Goal: Task Accomplishment & Management: Complete application form

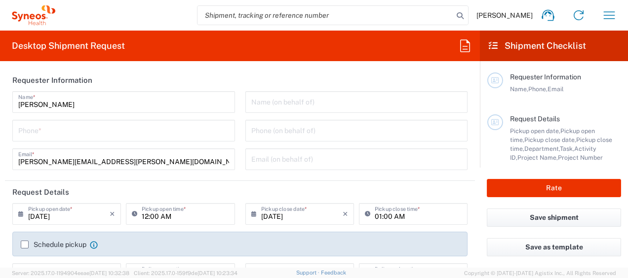
type input "3213"
type input "Syneos Health Philippines Inc"
type input "[GEOGRAPHIC_DATA]"
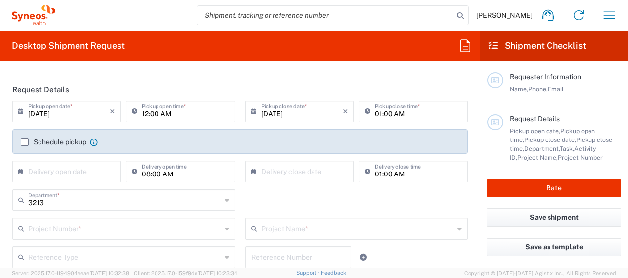
scroll to position [87, 0]
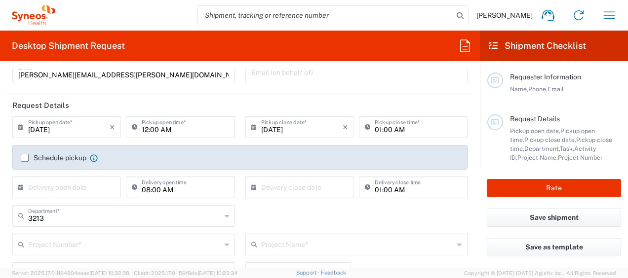
click at [132, 125] on icon at bounding box center [137, 127] width 10 height 16
click at [153, 128] on input "12:00 AM" at bounding box center [185, 126] width 87 height 17
click at [172, 128] on input "12:00 AM" at bounding box center [185, 126] width 87 height 17
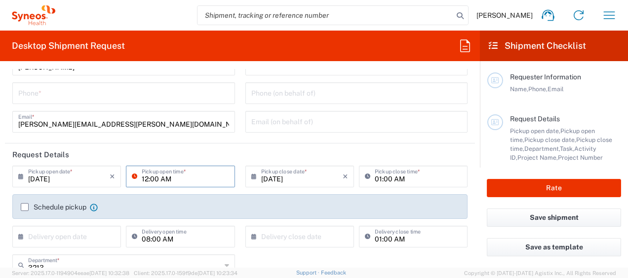
click at [173, 180] on input "12:00 AM" at bounding box center [185, 175] width 87 height 17
click at [245, 182] on div "[DATE] × Pickup close date *" at bounding box center [299, 177] width 109 height 22
click at [251, 178] on icon at bounding box center [256, 177] width 10 height 16
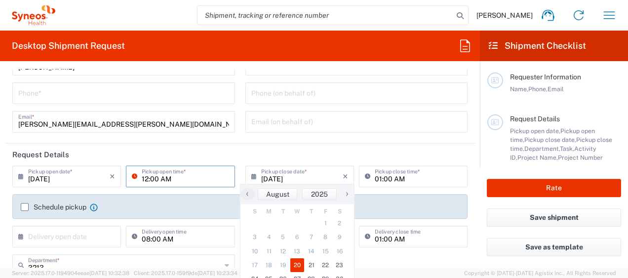
click at [178, 178] on input "12:00 AM" at bounding box center [185, 175] width 87 height 17
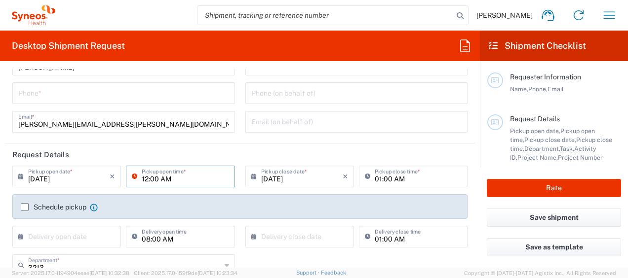
click at [183, 180] on input "12:00 AM" at bounding box center [185, 175] width 87 height 17
click at [379, 177] on input "01:00 AM" at bounding box center [418, 175] width 87 height 17
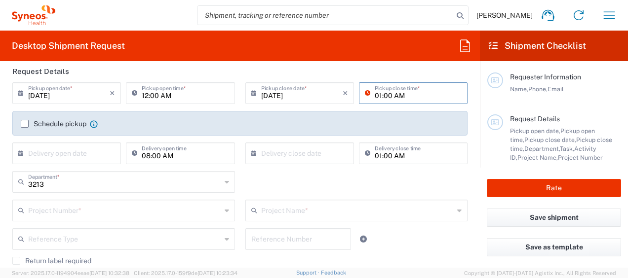
scroll to position [136, 0]
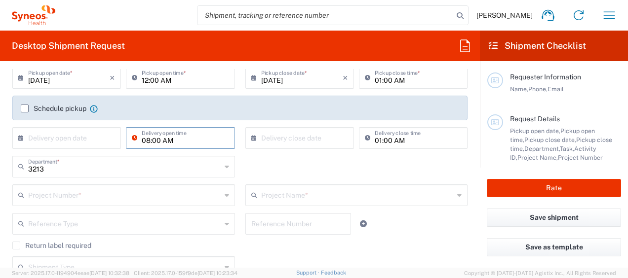
click at [164, 140] on input "08:00 AM" at bounding box center [185, 137] width 87 height 17
click at [1, 102] on form "Requester Information [PERSON_NAME] Name * Phone * [PERSON_NAME][EMAIL_ADDRESS]…" at bounding box center [240, 168] width 480 height 199
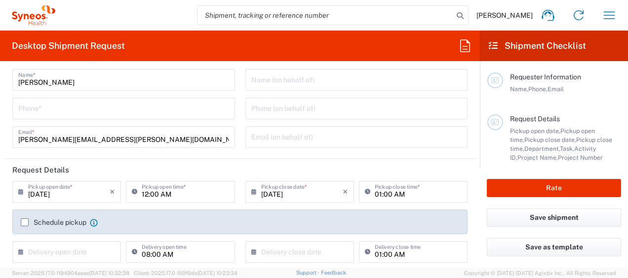
scroll to position [0, 0]
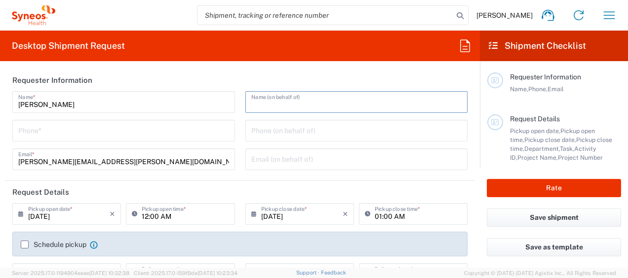
click at [272, 98] on input "text" at bounding box center [356, 101] width 211 height 17
click at [185, 131] on input "tel" at bounding box center [123, 129] width 211 height 17
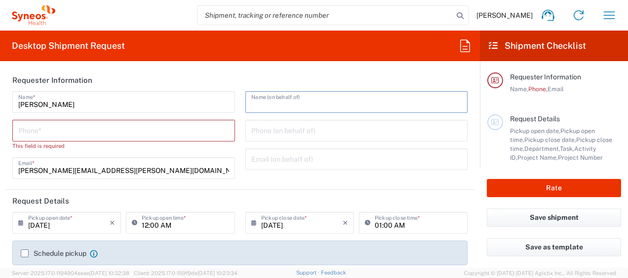
click at [309, 106] on input "text" at bounding box center [356, 101] width 211 height 17
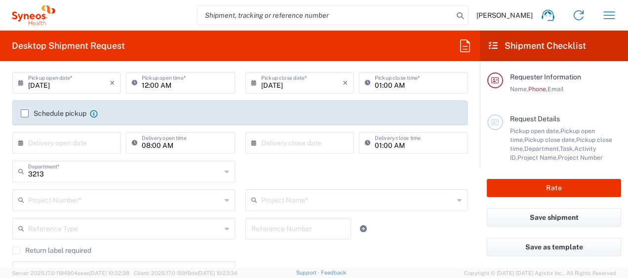
scroll to position [197, 0]
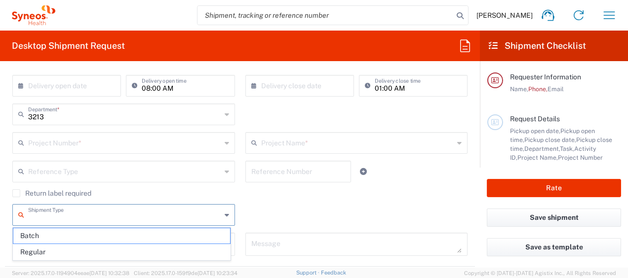
click at [164, 217] on input "text" at bounding box center [124, 214] width 193 height 17
click at [164, 216] on input "text" at bounding box center [124, 214] width 193 height 17
click at [291, 204] on div "Shipment Type Batch Regular" at bounding box center [240, 218] width 466 height 29
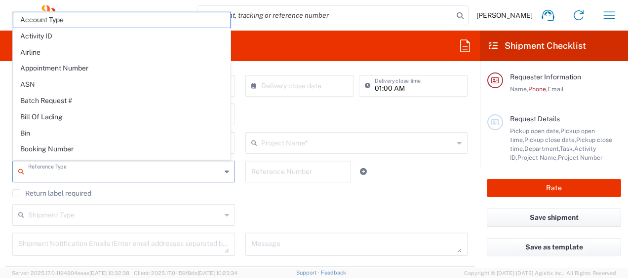
click at [200, 168] on input "text" at bounding box center [124, 170] width 193 height 17
click at [274, 199] on div "Return label required" at bounding box center [239, 197] width 455 height 15
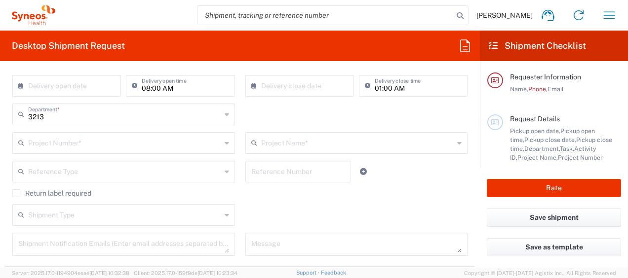
click at [219, 119] on div "3213 Department *" at bounding box center [123, 115] width 223 height 22
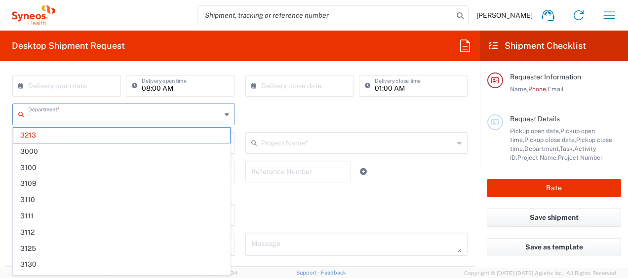
click at [225, 113] on icon at bounding box center [227, 115] width 4 height 16
click at [303, 214] on div "Shipment Type Batch Regular" at bounding box center [240, 218] width 466 height 29
type input "3213"
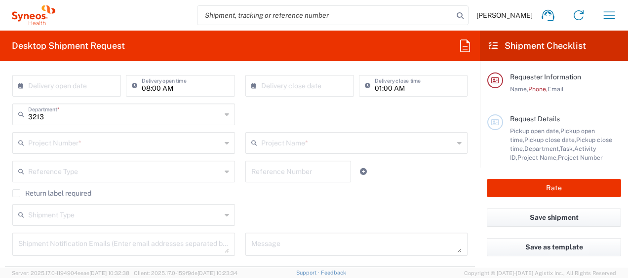
click at [323, 144] on input "text" at bounding box center [357, 142] width 193 height 17
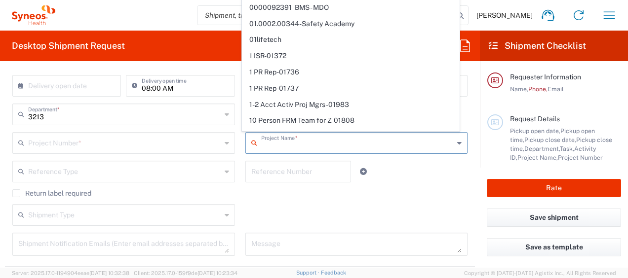
click at [137, 141] on input "text" at bounding box center [124, 142] width 193 height 17
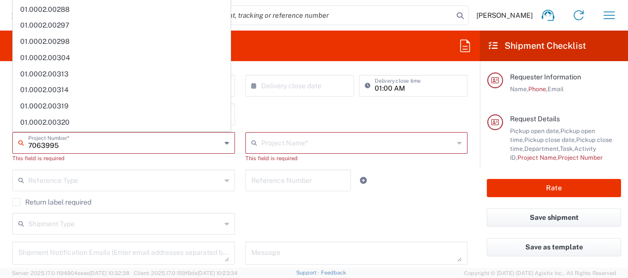
scroll to position [645, 0]
click at [87, 142] on input "7063995" at bounding box center [124, 142] width 193 height 17
type input "7063995"
click at [19, 141] on icon at bounding box center [23, 143] width 10 height 16
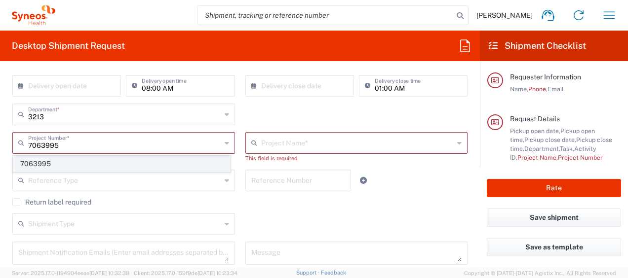
click at [39, 168] on span "7063995" at bounding box center [121, 164] width 217 height 15
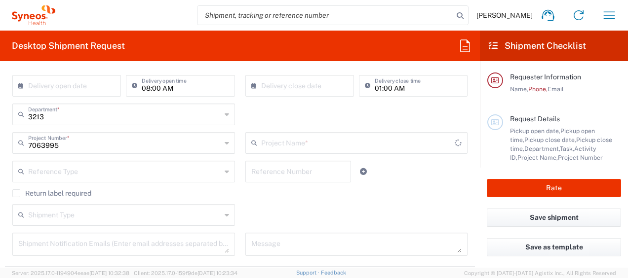
type input "Noema 7063995"
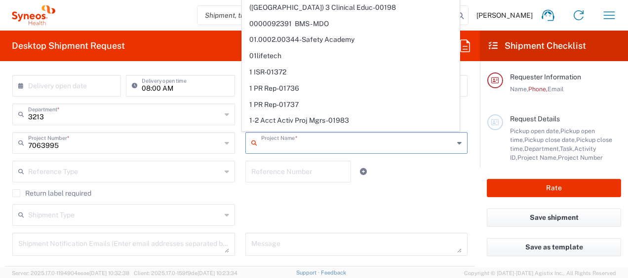
click at [364, 143] on input "text" at bounding box center [357, 142] width 193 height 17
click at [397, 186] on div "Reference Type Account Type Activity ID Airline Appointment Number ASN Batch Re…" at bounding box center [240, 175] width 466 height 29
type input "Noema 7063995"
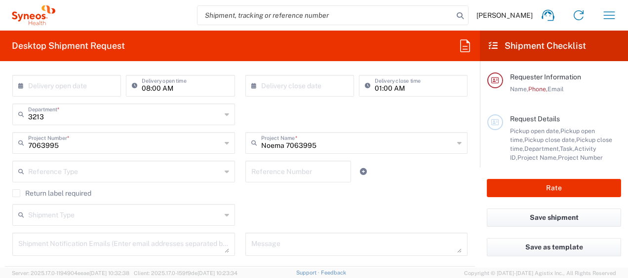
click at [141, 214] on input "text" at bounding box center [124, 214] width 193 height 17
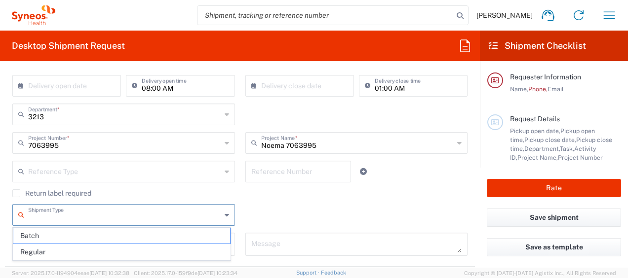
click at [141, 214] on input "text" at bounding box center [124, 214] width 193 height 17
click at [263, 214] on div "Shipment Type Batch Regular" at bounding box center [240, 218] width 466 height 29
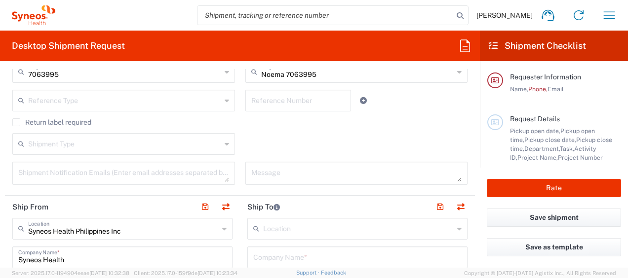
scroll to position [296, 0]
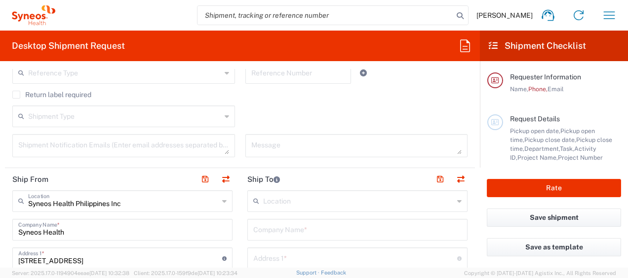
click at [274, 150] on textarea at bounding box center [356, 145] width 211 height 17
click at [187, 141] on textarea at bounding box center [123, 145] width 211 height 17
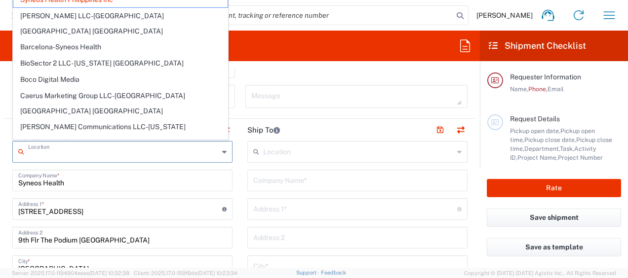
click at [124, 151] on input "text" at bounding box center [123, 151] width 191 height 17
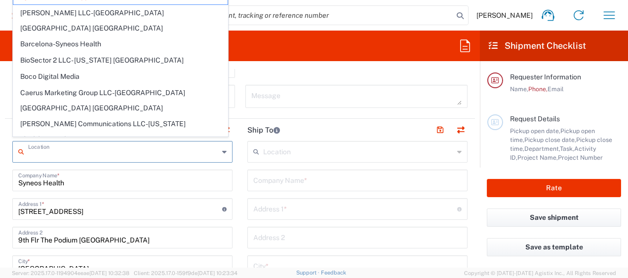
scroll to position [395, 0]
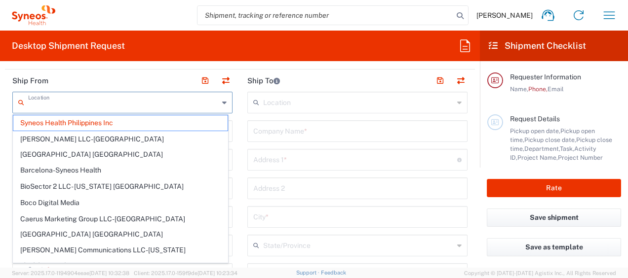
click at [0, 167] on html "[PERSON_NAME] Home Shipment estimator Shipment tracking Desktop shipment reques…" at bounding box center [314, 139] width 628 height 278
type input "Syneos Health Philippines Inc"
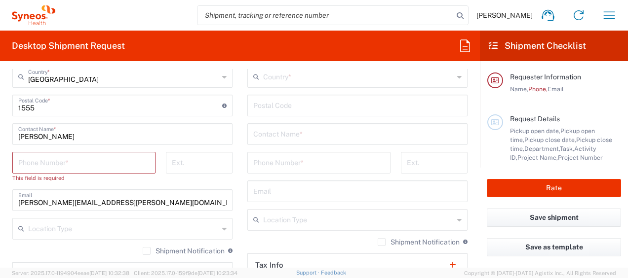
scroll to position [642, 0]
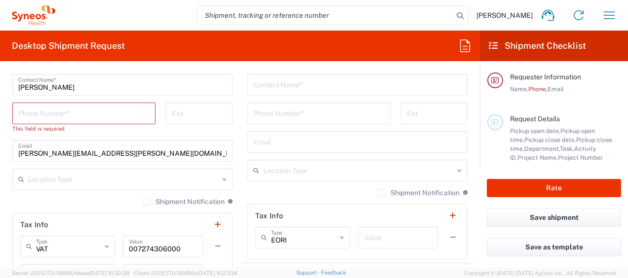
click at [164, 175] on input "text" at bounding box center [123, 178] width 191 height 17
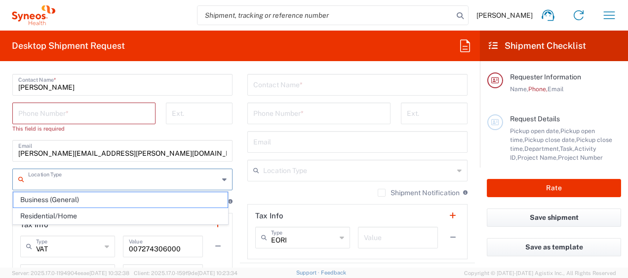
click at [157, 180] on input "text" at bounding box center [123, 178] width 191 height 17
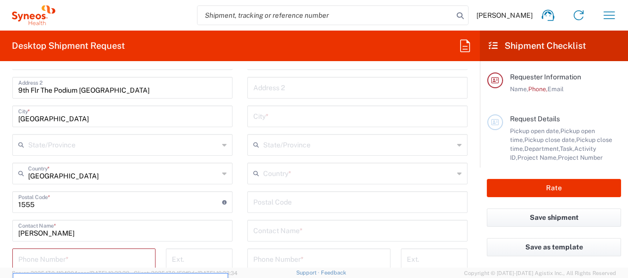
scroll to position [494, 0]
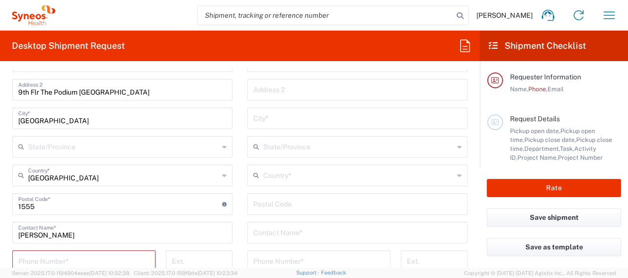
click at [0, 186] on html "[PERSON_NAME] Home Shipment estimator Shipment tracking Desktop shipment reques…" at bounding box center [314, 139] width 628 height 278
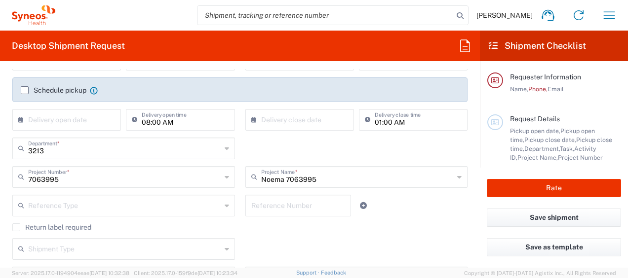
scroll to position [148, 0]
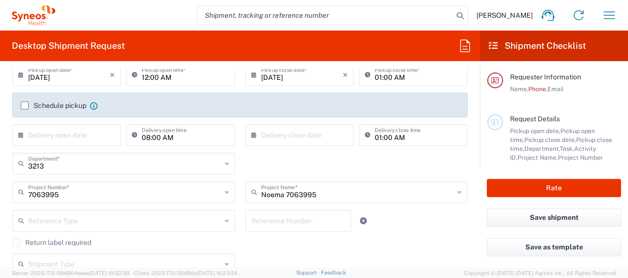
click at [23, 164] on icon at bounding box center [23, 164] width 10 height 16
click at [0, 0] on span "3100" at bounding box center [0, 0] width 0 height 0
click at [61, 165] on input "3100" at bounding box center [124, 163] width 193 height 17
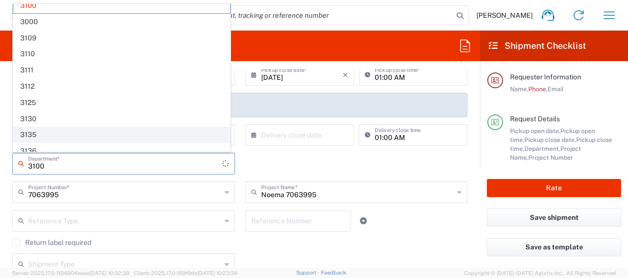
scroll to position [0, 0]
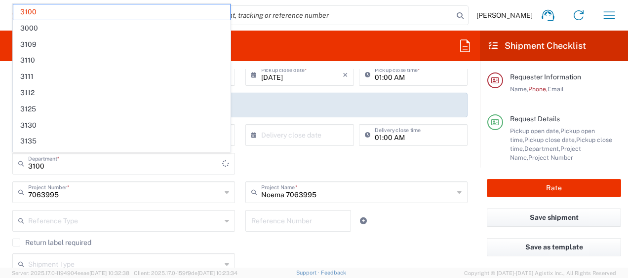
click at [0, 153] on html "[PERSON_NAME] Home Shipment estimator Shipment tracking Desktop shipment reques…" at bounding box center [314, 139] width 628 height 278
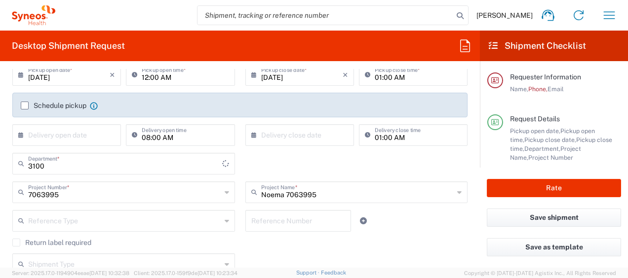
click at [116, 166] on input "3100" at bounding box center [125, 163] width 194 height 17
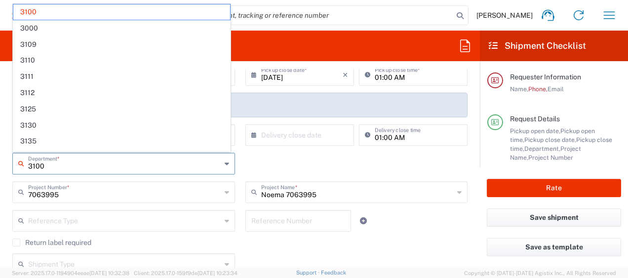
click at [121, 166] on input "3100" at bounding box center [124, 163] width 193 height 17
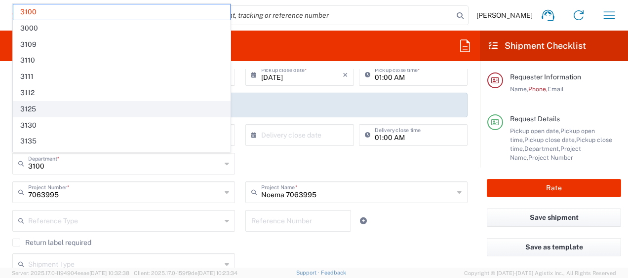
click at [80, 108] on span "3125" at bounding box center [121, 109] width 217 height 15
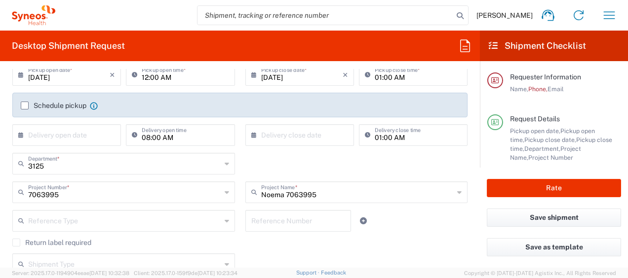
click at [94, 167] on input "3125" at bounding box center [124, 163] width 193 height 17
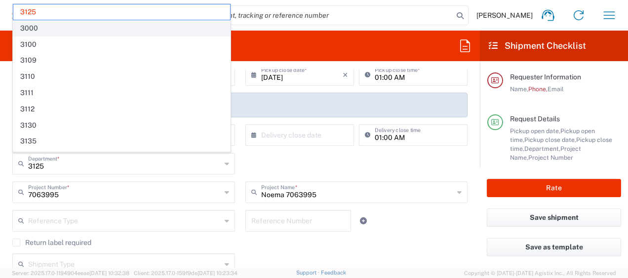
click at [56, 25] on span "3000" at bounding box center [121, 28] width 217 height 15
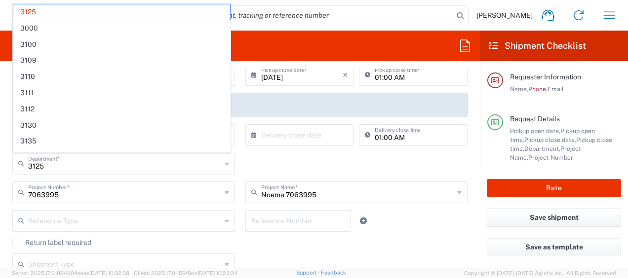
type input "3000"
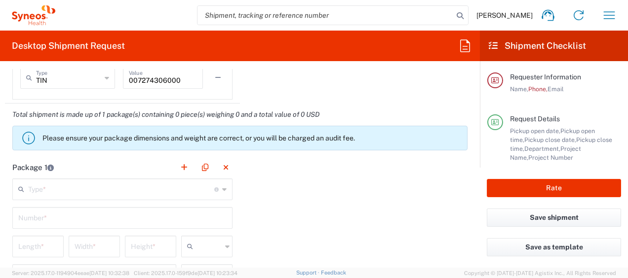
scroll to position [889, 0]
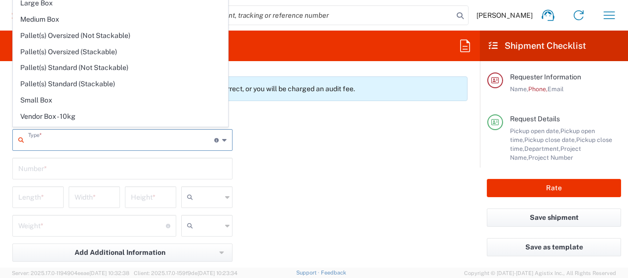
click at [78, 141] on input "text" at bounding box center [121, 139] width 186 height 17
click at [59, 165] on input "text" at bounding box center [122, 167] width 208 height 17
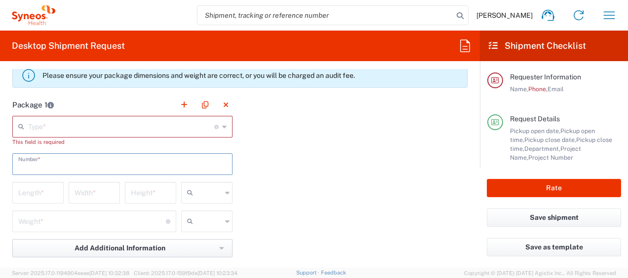
scroll to position [938, 0]
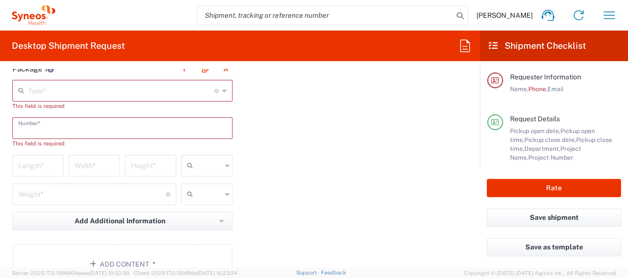
click at [59, 96] on input "text" at bounding box center [121, 89] width 186 height 17
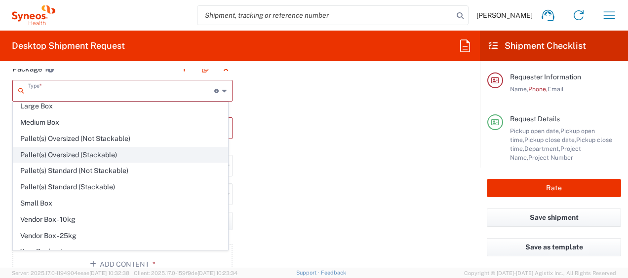
scroll to position [26, 0]
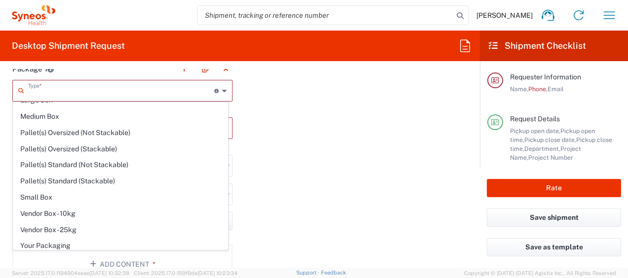
click at [374, 177] on div "Package 1 Type * Material used to package goods Envelope Large Box Medium Box P…" at bounding box center [240, 175] width 470 height 235
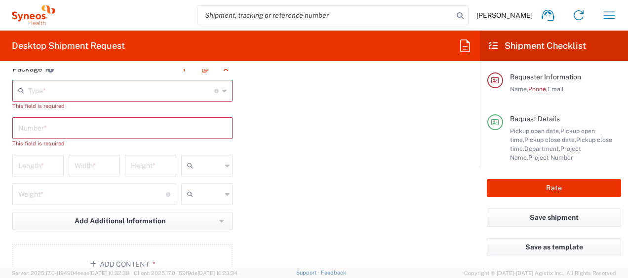
click at [146, 127] on input "text" at bounding box center [122, 127] width 208 height 17
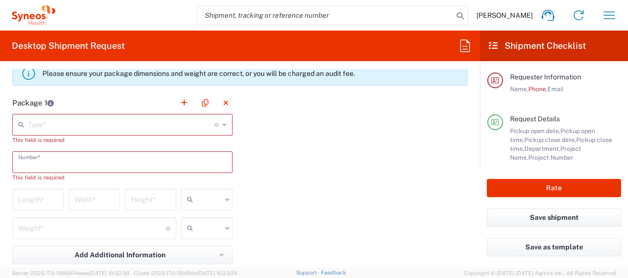
scroll to position [889, 0]
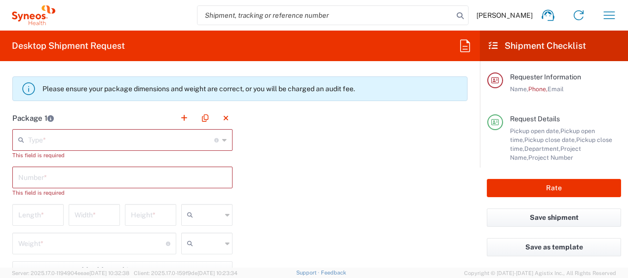
click at [321, 212] on div "Package 1 Type * Material used to package goods Envelope Large Box Medium Box P…" at bounding box center [240, 224] width 470 height 235
click at [222, 139] on icon at bounding box center [224, 140] width 4 height 16
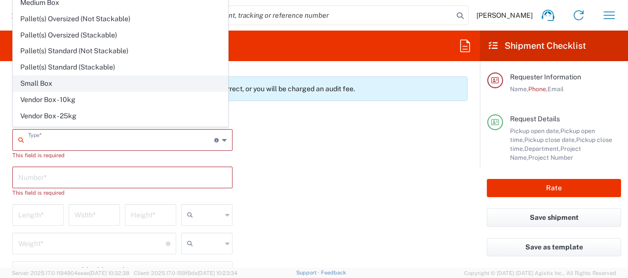
scroll to position [26, 0]
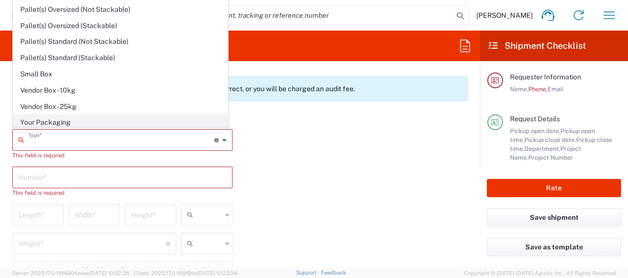
click at [90, 116] on span "Your Packaging" at bounding box center [120, 122] width 214 height 15
type input "Your Packaging"
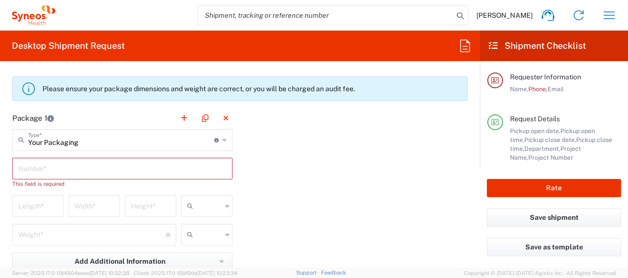
click at [71, 169] on input "text" at bounding box center [122, 167] width 208 height 17
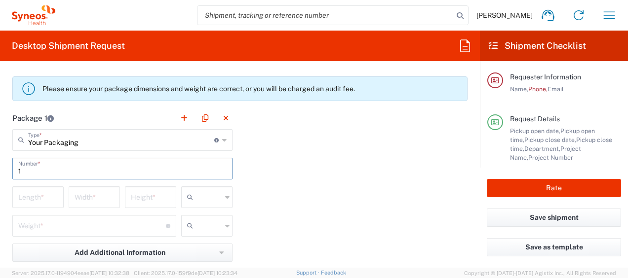
type input "1"
click at [51, 195] on input "number" at bounding box center [37, 196] width 39 height 17
click at [197, 195] on input "text" at bounding box center [209, 198] width 25 height 16
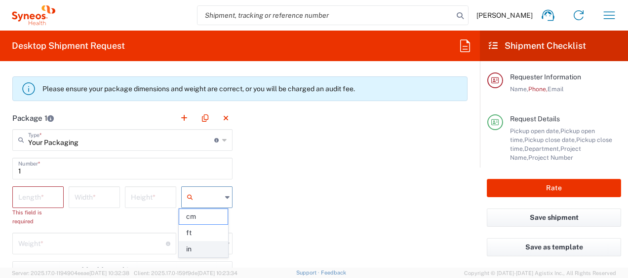
click at [189, 245] on span "in" at bounding box center [203, 249] width 48 height 15
type input "in"
click at [200, 248] on input "text" at bounding box center [209, 244] width 25 height 16
click at [201, 220] on span "lbs" at bounding box center [203, 222] width 48 height 15
type input "lbs"
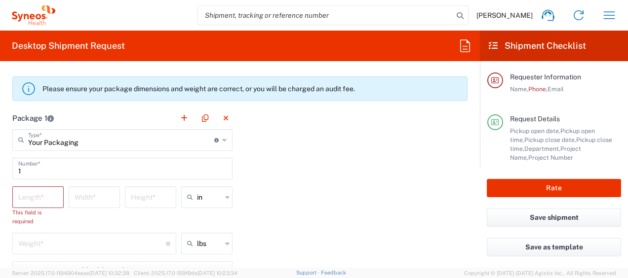
click at [301, 225] on div "Package 1 Your Packaging Type * Material used to package goods Envelope Large B…" at bounding box center [240, 224] width 470 height 235
click at [44, 199] on input "number" at bounding box center [37, 196] width 39 height 17
click at [0, 189] on html "[PERSON_NAME] Home Shipment estimator Shipment tracking Desktop shipment reques…" at bounding box center [314, 139] width 628 height 278
click at [304, 206] on div "Package 1 Your Packaging Type * Material used to package goods Envelope Large B…" at bounding box center [240, 224] width 470 height 235
click at [113, 172] on input "1" at bounding box center [122, 167] width 208 height 17
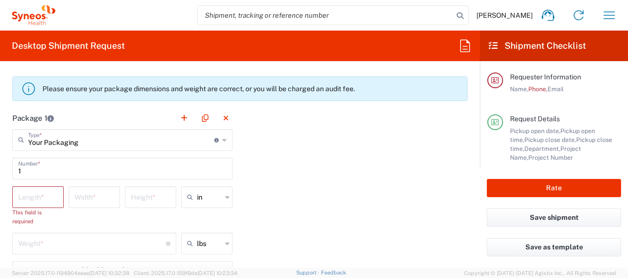
click at [312, 223] on div "Package 1 Your Packaging Type * Material used to package goods Envelope Large B…" at bounding box center [240, 224] width 470 height 235
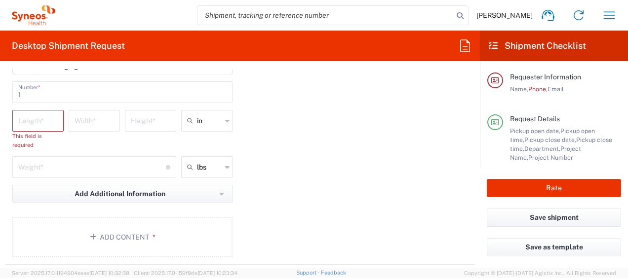
scroll to position [1037, 0]
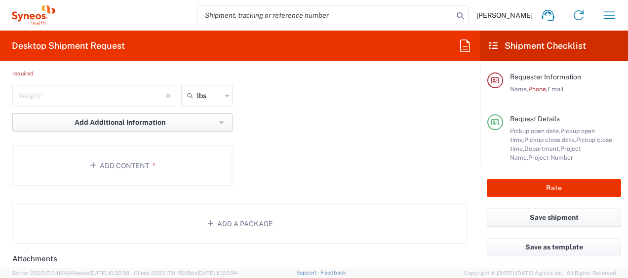
click at [117, 124] on span "Add Additional Information" at bounding box center [120, 122] width 91 height 9
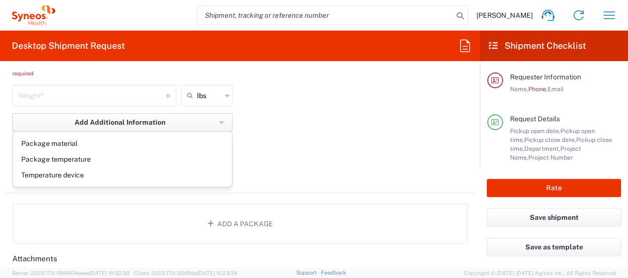
click at [117, 124] on span "Add Additional Information" at bounding box center [120, 122] width 91 height 9
click at [317, 176] on div "Package 1 Your Packaging Type * Material used to package goods Envelope Large B…" at bounding box center [240, 76] width 470 height 235
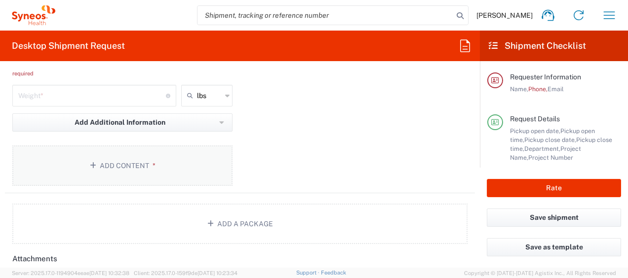
click at [110, 158] on button "Add Content *" at bounding box center [122, 166] width 220 height 40
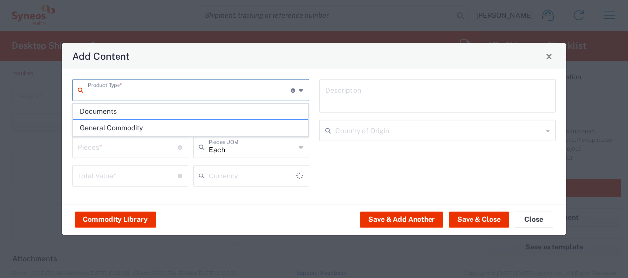
click at [140, 95] on input "text" at bounding box center [189, 89] width 203 height 17
type input "US Dollar"
click at [140, 95] on input "text" at bounding box center [189, 89] width 203 height 17
click at [385, 162] on div "Description Country of Origin" at bounding box center [437, 136] width 247 height 115
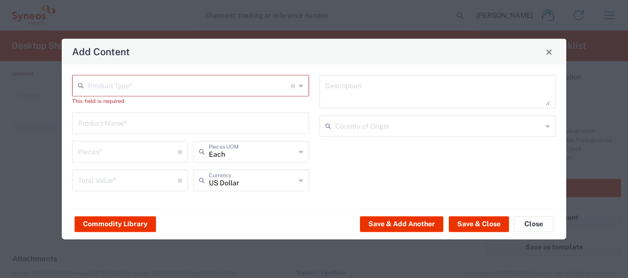
click at [390, 139] on div "Description Country of Origin" at bounding box center [437, 136] width 247 height 123
click at [390, 132] on input "text" at bounding box center [438, 125] width 207 height 17
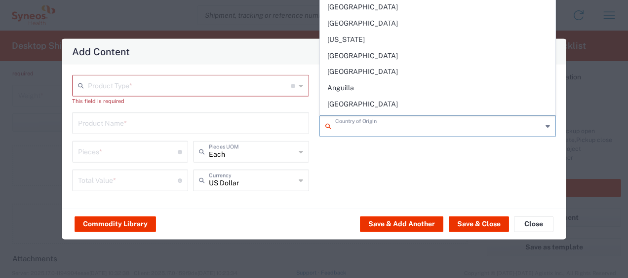
click at [390, 132] on input "text" at bounding box center [438, 125] width 207 height 17
click at [395, 164] on div "Description Country of Origin" at bounding box center [437, 136] width 247 height 123
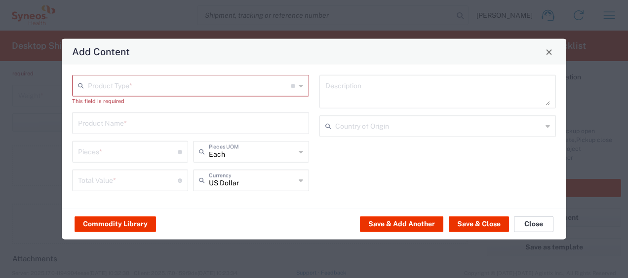
click at [521, 224] on button "Close" at bounding box center [533, 224] width 39 height 16
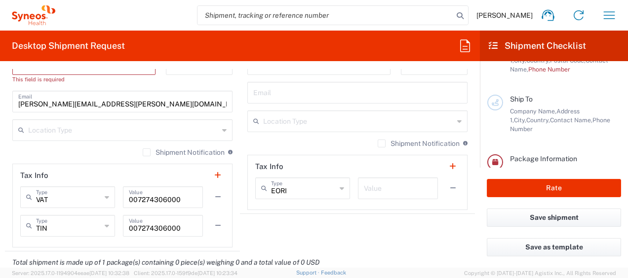
scroll to position [211, 0]
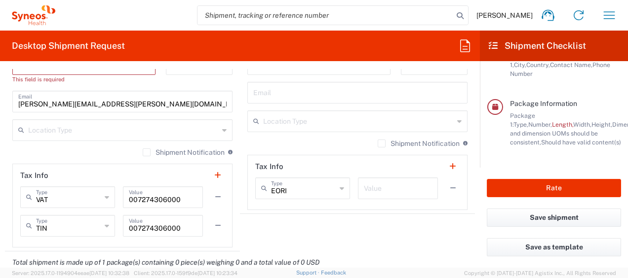
click at [552, 121] on span "Number," at bounding box center [540, 124] width 24 height 7
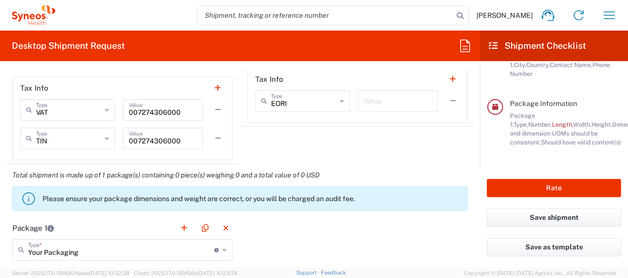
scroll to position [839, 0]
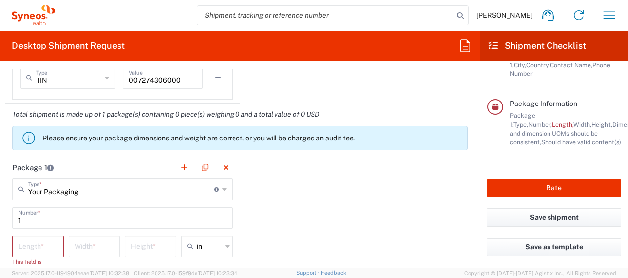
click at [44, 219] on input "1" at bounding box center [122, 217] width 208 height 17
drag, startPoint x: 19, startPoint y: 218, endPoint x: 7, endPoint y: 217, distance: 12.4
click at [7, 217] on main "Your Packaging Type * Material used to package goods Envelope Large Box Medium …" at bounding box center [122, 283] width 235 height 208
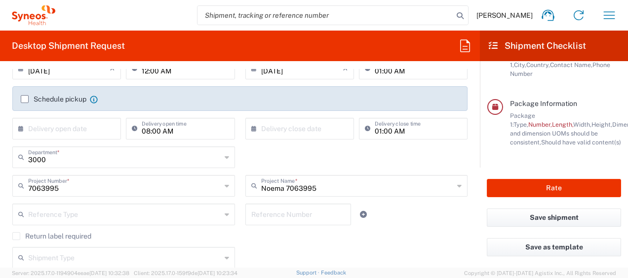
scroll to position [247, 0]
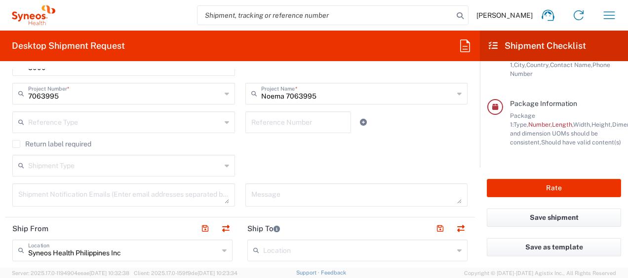
click at [104, 125] on input "text" at bounding box center [124, 121] width 193 height 17
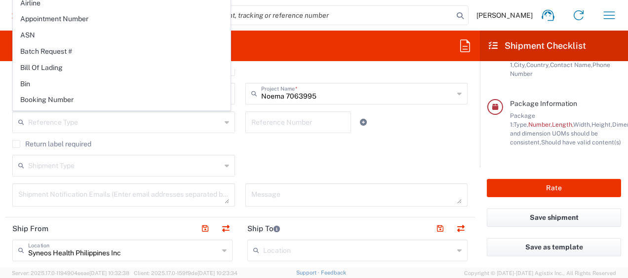
click at [263, 153] on div "Return label required" at bounding box center [239, 147] width 455 height 15
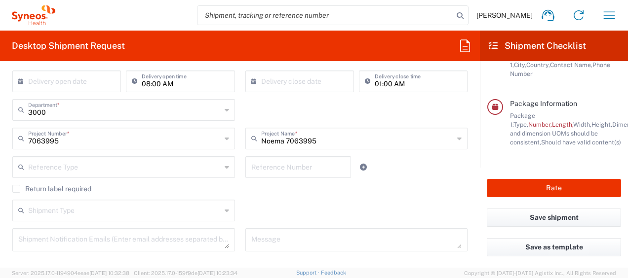
scroll to position [197, 0]
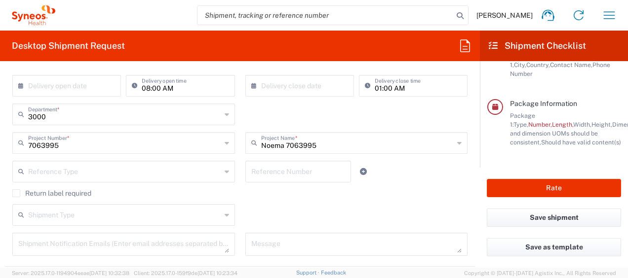
click at [104, 120] on input "3000" at bounding box center [124, 113] width 193 height 17
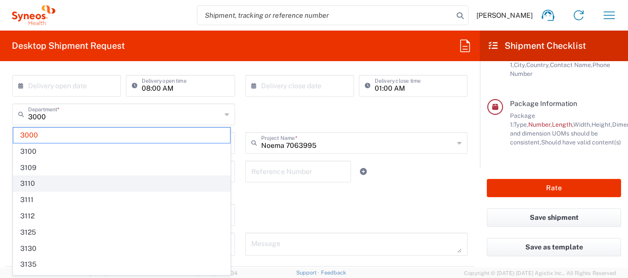
click at [118, 181] on span "3110" at bounding box center [121, 183] width 217 height 15
type input "3110"
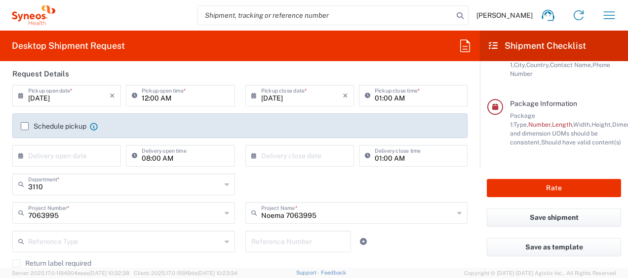
scroll to position [148, 0]
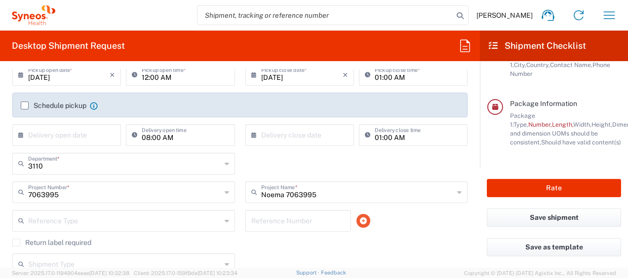
click at [360, 221] on icon at bounding box center [363, 221] width 7 height 7
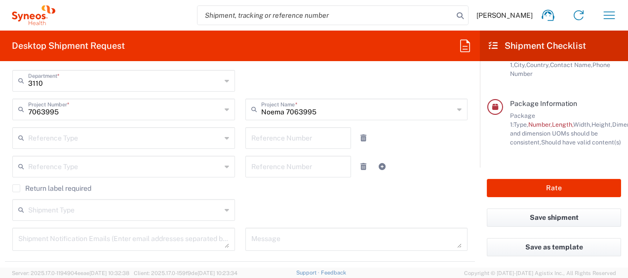
scroll to position [247, 0]
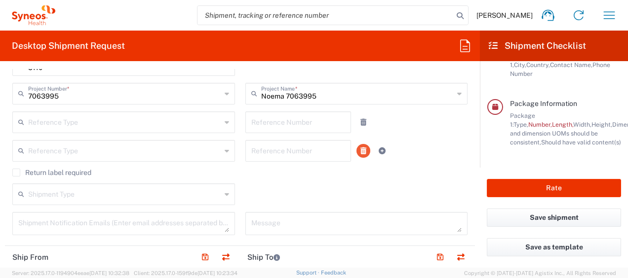
click at [360, 151] on icon at bounding box center [363, 151] width 6 height 7
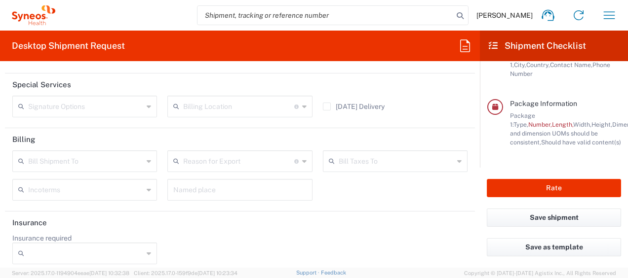
scroll to position [1307, 0]
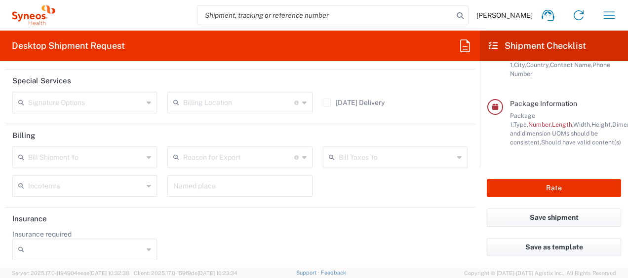
click at [98, 148] on input "text" at bounding box center [85, 156] width 115 height 17
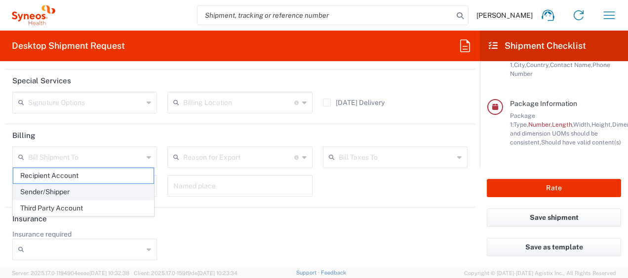
click at [96, 191] on span "Sender/Shipper" at bounding box center [83, 192] width 140 height 15
type input "Sender/Shipper"
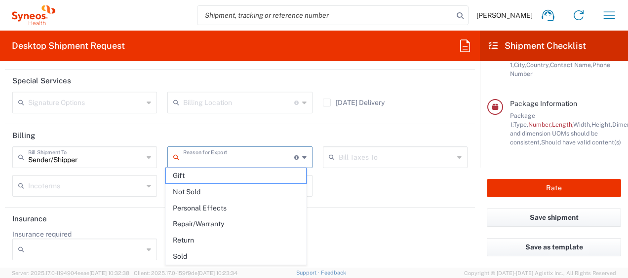
click at [201, 155] on input "text" at bounding box center [238, 156] width 111 height 17
click at [118, 190] on input "text" at bounding box center [85, 185] width 115 height 17
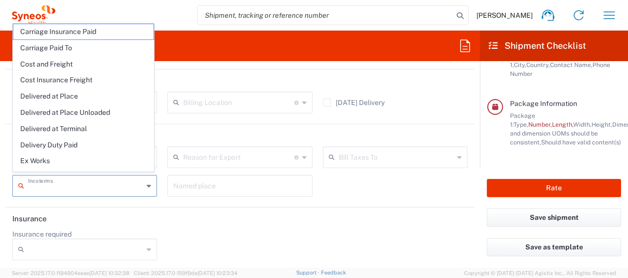
click at [359, 150] on input "text" at bounding box center [396, 156] width 115 height 17
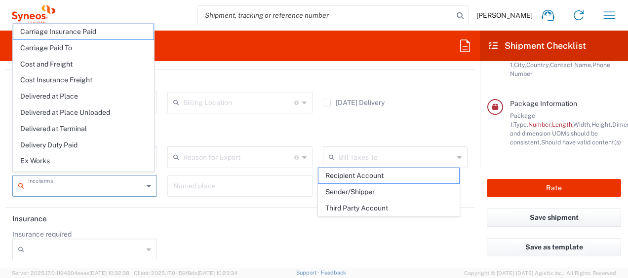
click at [40, 182] on input "text" at bounding box center [85, 185] width 115 height 17
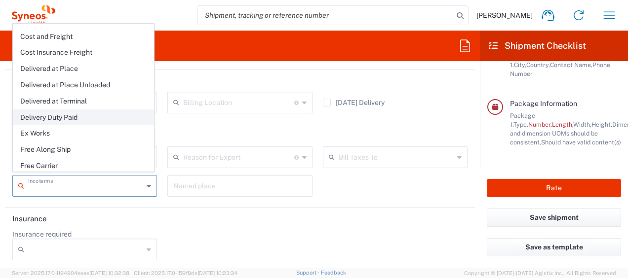
scroll to position [42, 0]
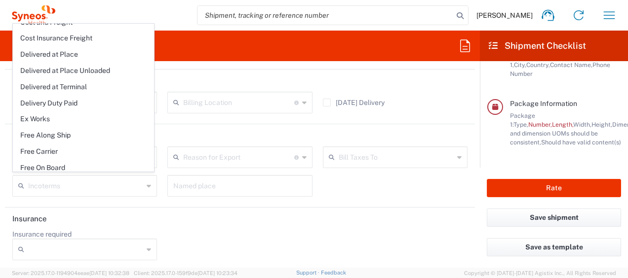
click at [204, 217] on header "Insurance" at bounding box center [240, 219] width 470 height 22
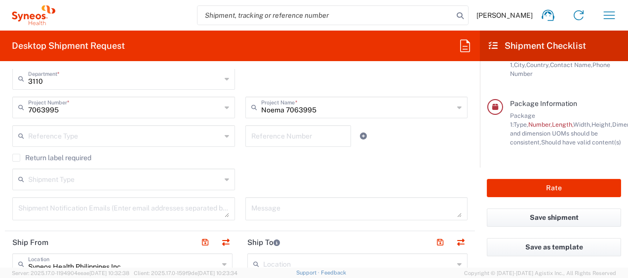
scroll to position [247, 0]
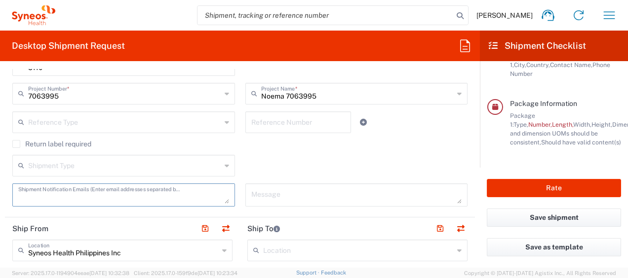
click at [127, 196] on textarea at bounding box center [123, 195] width 211 height 17
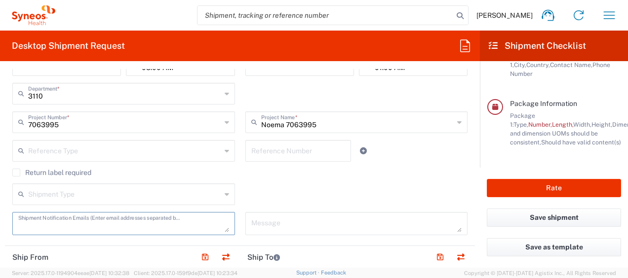
scroll to position [197, 0]
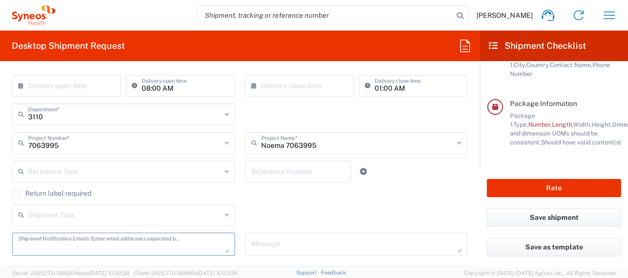
click at [62, 177] on input "text" at bounding box center [124, 170] width 193 height 17
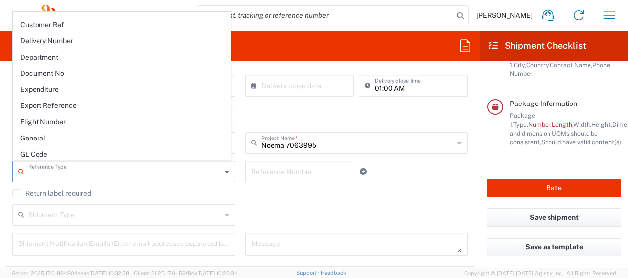
scroll to position [296, 0]
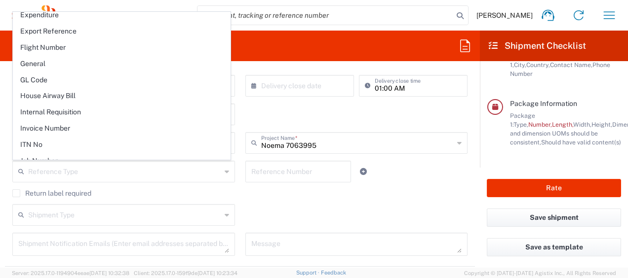
click at [304, 201] on div "Return label required" at bounding box center [239, 197] width 455 height 15
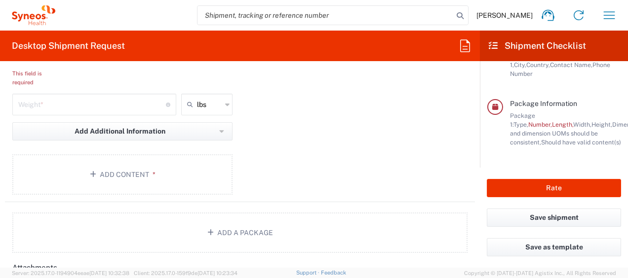
scroll to position [1086, 0]
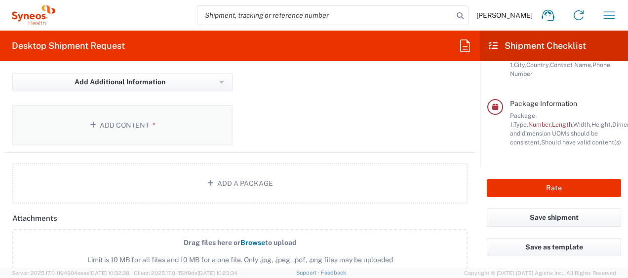
click at [127, 125] on button "Add Content *" at bounding box center [122, 125] width 220 height 40
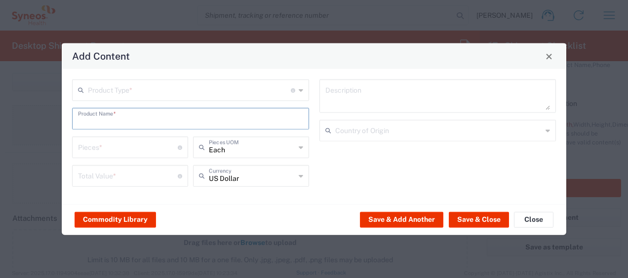
click at [127, 125] on input "text" at bounding box center [190, 118] width 225 height 17
click at [125, 143] on input "number" at bounding box center [128, 146] width 100 height 17
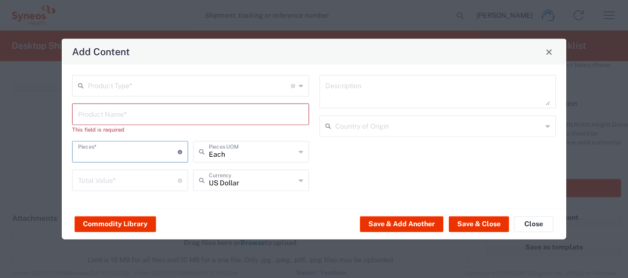
click at [146, 175] on div "Total Value * Total value of all the pieces" at bounding box center [130, 181] width 116 height 22
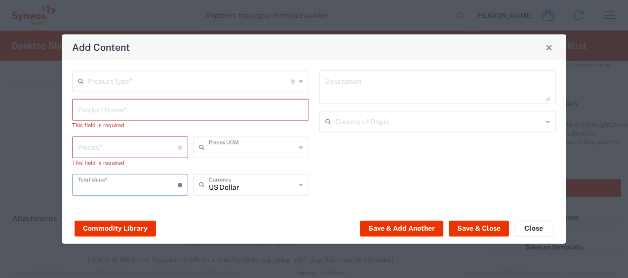
click at [231, 155] on div "Pieces UOM" at bounding box center [251, 156] width 121 height 38
type input "Each"
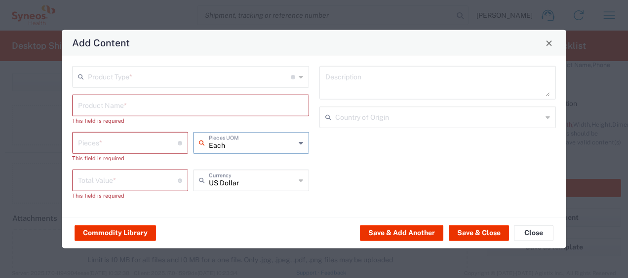
click at [233, 147] on input "Each" at bounding box center [252, 142] width 86 height 17
click at [158, 107] on input "text" at bounding box center [190, 104] width 225 height 17
click at [157, 86] on div "Product Type * Document: Paper document generated internally by Syneos, a clien…" at bounding box center [190, 77] width 237 height 22
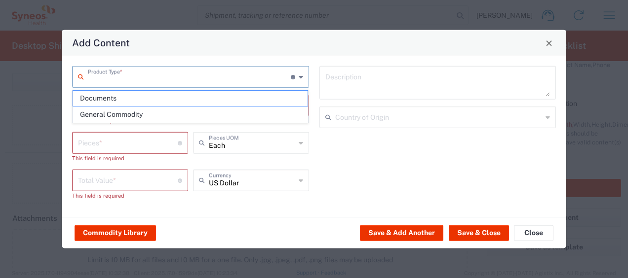
click at [157, 82] on input "text" at bounding box center [189, 76] width 203 height 17
click at [223, 224] on div "Commodity Library Save & Add Another Save & Close Close" at bounding box center [314, 233] width 505 height 31
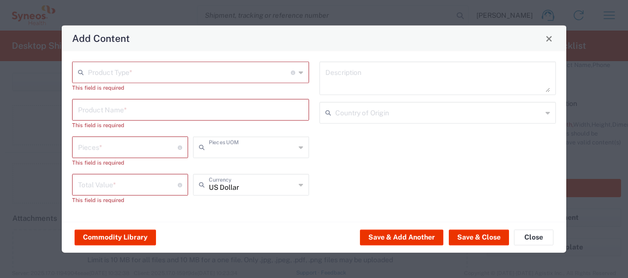
click at [260, 151] on input "text" at bounding box center [252, 146] width 86 height 17
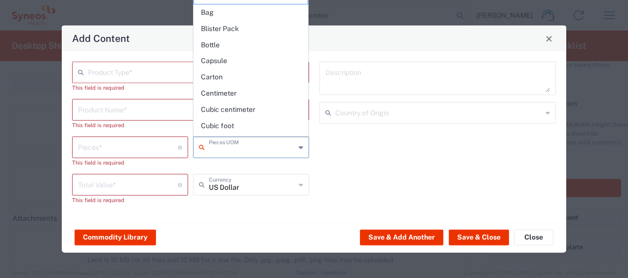
click at [260, 151] on input "text" at bounding box center [252, 146] width 86 height 17
click at [166, 184] on input "number" at bounding box center [128, 184] width 100 height 17
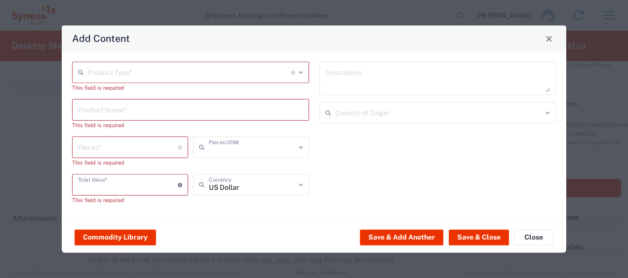
type input "Each"
click at [114, 142] on input "number" at bounding box center [128, 146] width 100 height 17
click at [240, 153] on input "text" at bounding box center [252, 146] width 86 height 17
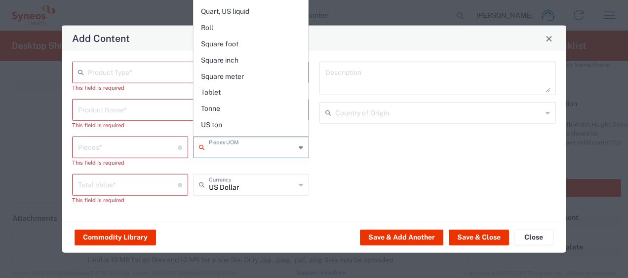
scroll to position [455, 0]
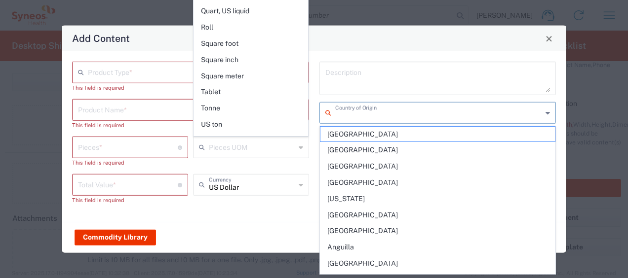
click at [352, 117] on input "text" at bounding box center [438, 112] width 207 height 17
type input "Each"
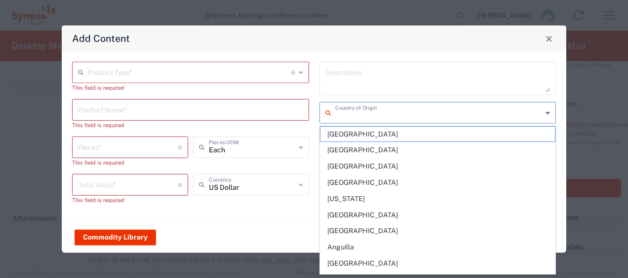
click at [278, 220] on div "Product Type * Document: Paper document generated internally by Syneos, a clien…" at bounding box center [314, 136] width 505 height 171
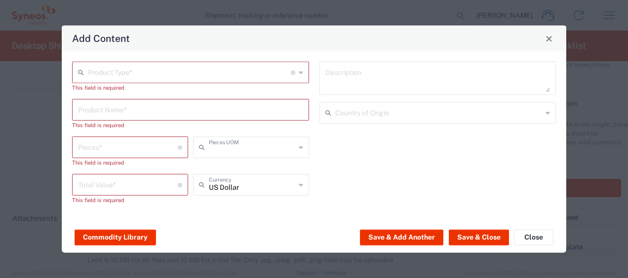
scroll to position [0, 0]
click at [255, 147] on input "text" at bounding box center [252, 146] width 86 height 17
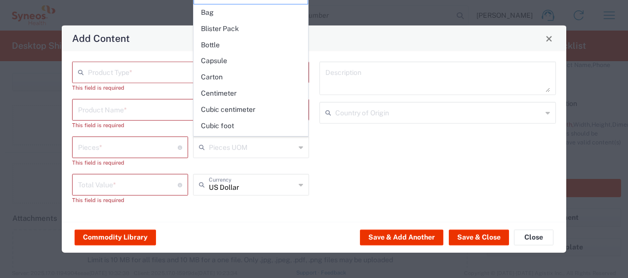
click at [289, 237] on div "Commodity Library Save & Add Another Save & Close Close" at bounding box center [314, 237] width 505 height 31
type input "Each"
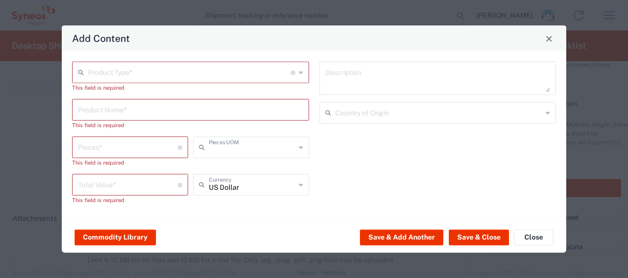
click at [241, 153] on input "text" at bounding box center [252, 146] width 86 height 17
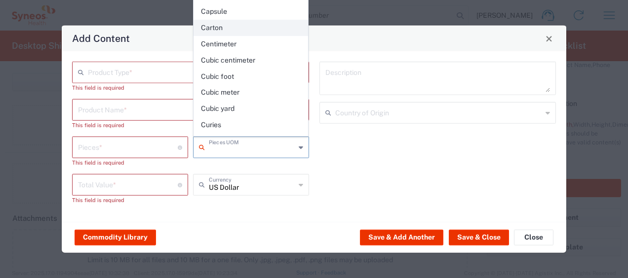
scroll to position [99, 0]
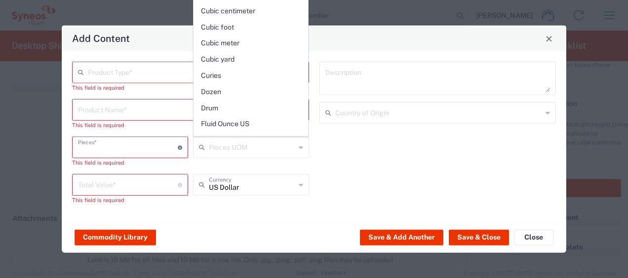
click at [154, 145] on input "number" at bounding box center [128, 146] width 100 height 17
type input "Each"
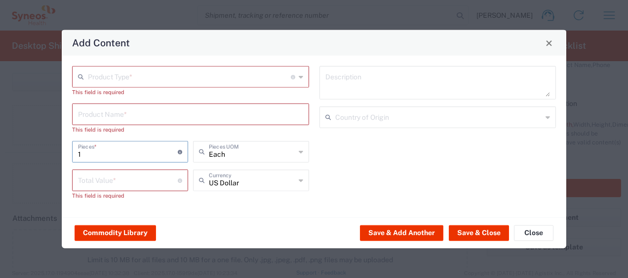
type input "1"
click at [235, 220] on div "Commodity Library Save & Add Another Save & Close Close" at bounding box center [314, 233] width 505 height 31
click at [160, 181] on input "number" at bounding box center [128, 179] width 100 height 17
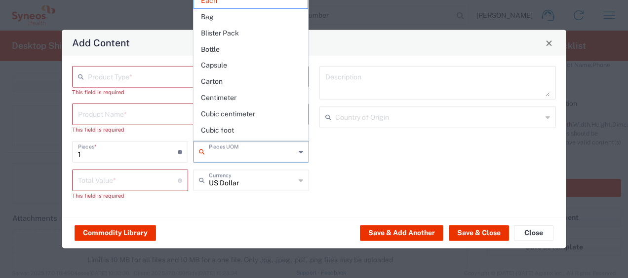
click at [219, 154] on input "text" at bounding box center [252, 151] width 86 height 17
click at [217, 18] on span "Bag" at bounding box center [251, 16] width 114 height 15
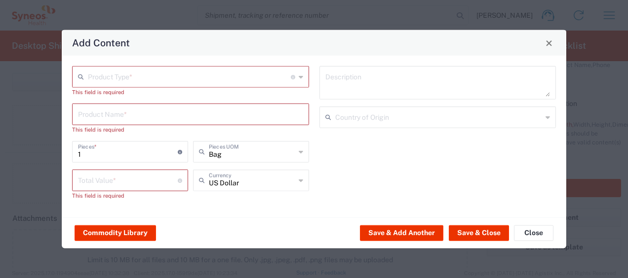
click at [246, 154] on input "Bag" at bounding box center [252, 151] width 86 height 17
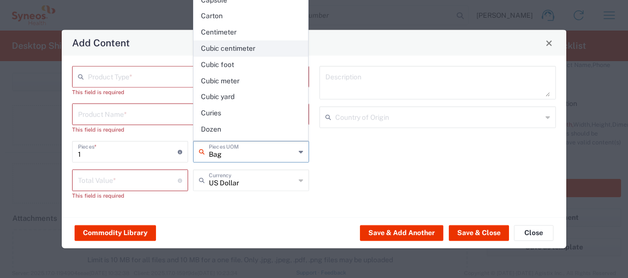
scroll to position [99, 0]
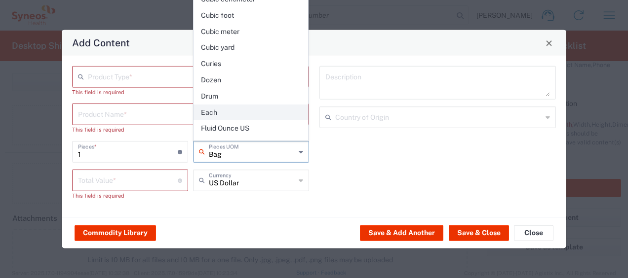
click at [253, 105] on span "Each" at bounding box center [251, 112] width 114 height 15
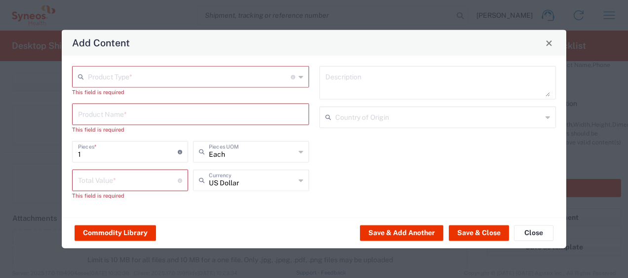
type input "Each"
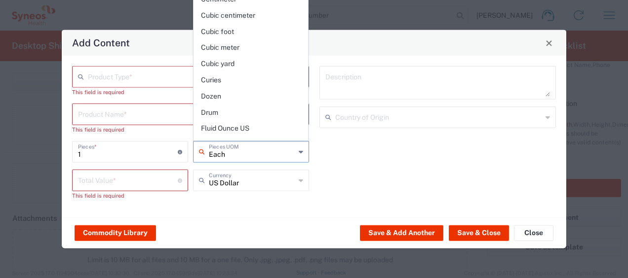
click at [251, 157] on input "Each" at bounding box center [252, 151] width 86 height 17
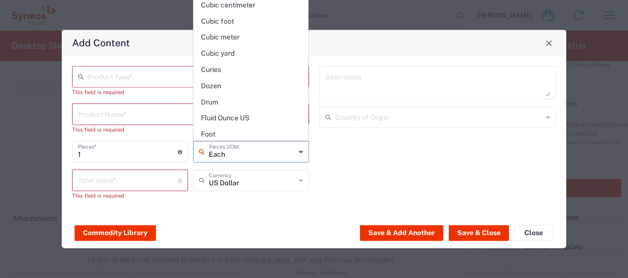
scroll to position [0, 0]
